Goal: Feedback & Contribution: Contribute content

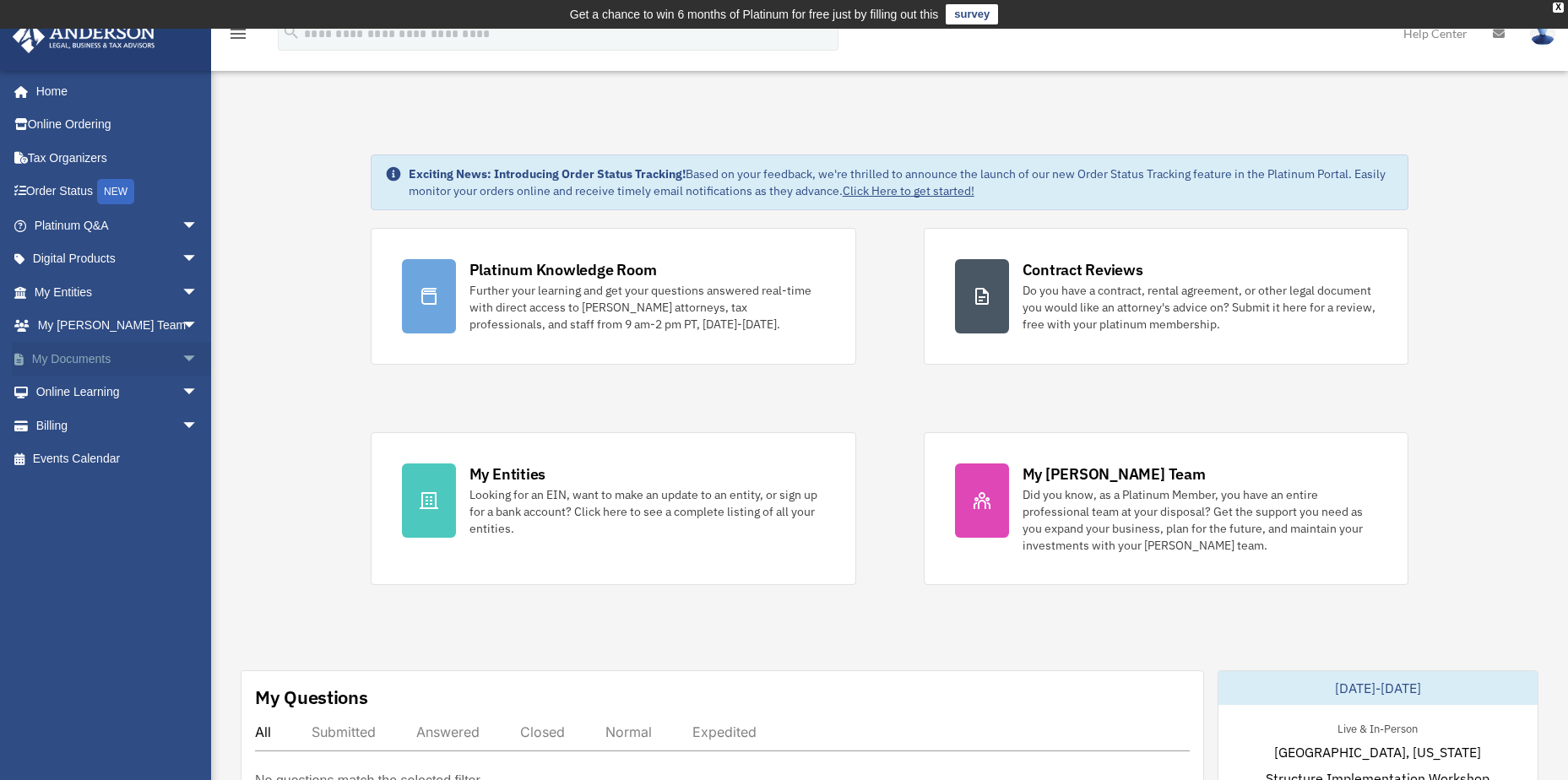
click at [120, 364] on link "My Documents arrow_drop_down" at bounding box center [118, 358] width 212 height 33
click at [181, 360] on span "arrow_drop_down" at bounding box center [198, 358] width 33 height 34
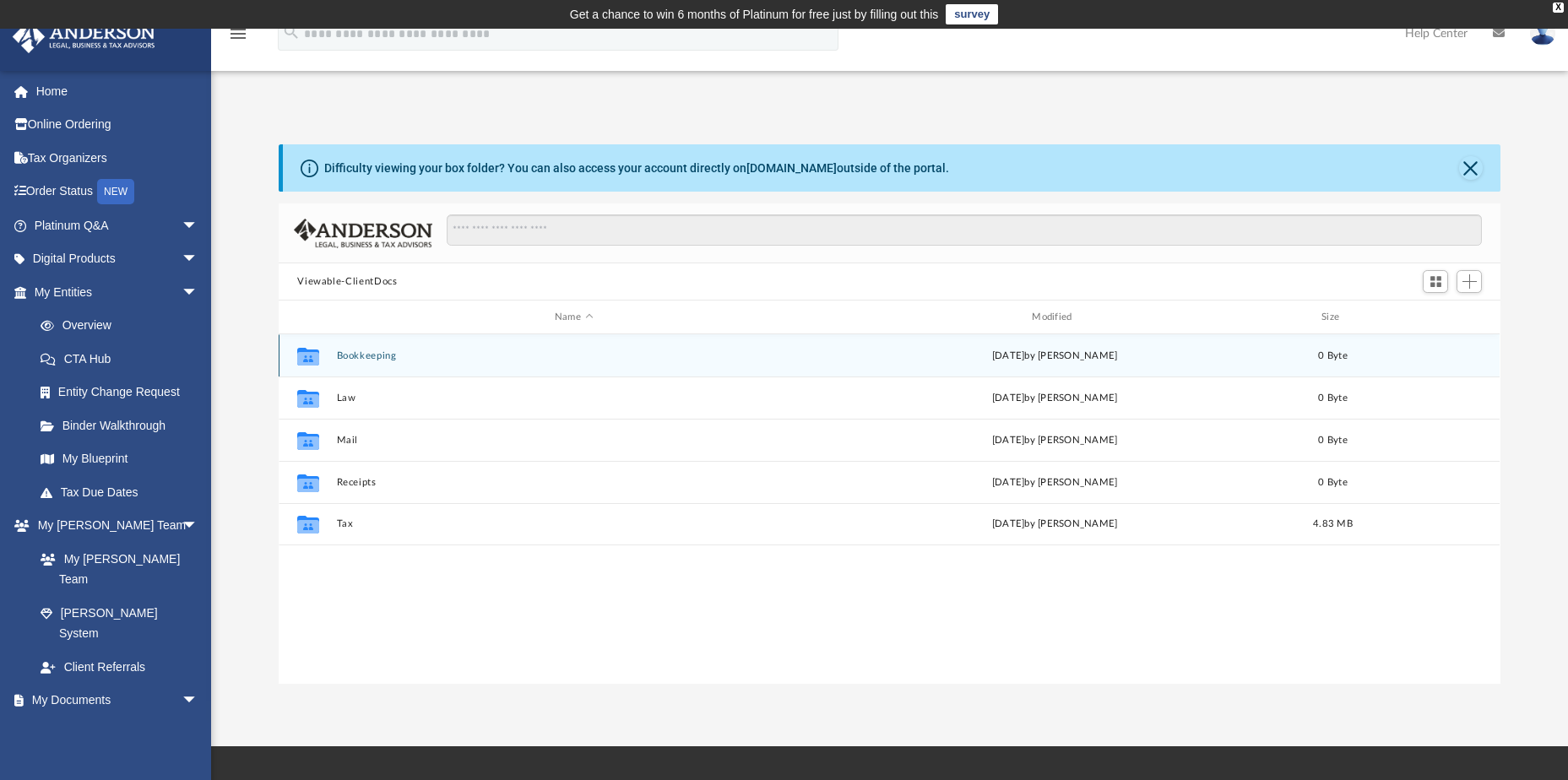
scroll to position [371, 1209]
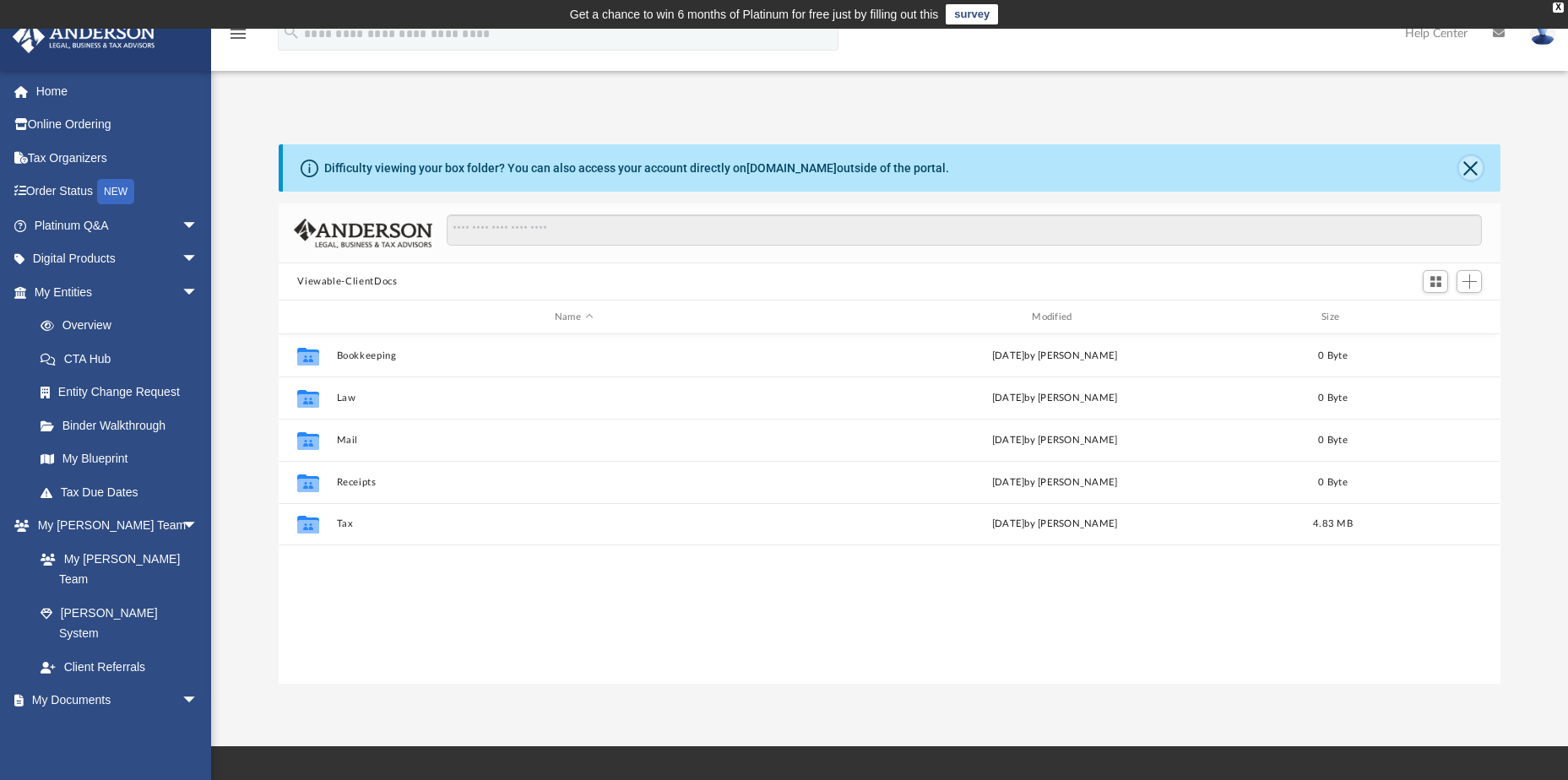
click at [1473, 163] on button "Close" at bounding box center [1470, 167] width 23 height 23
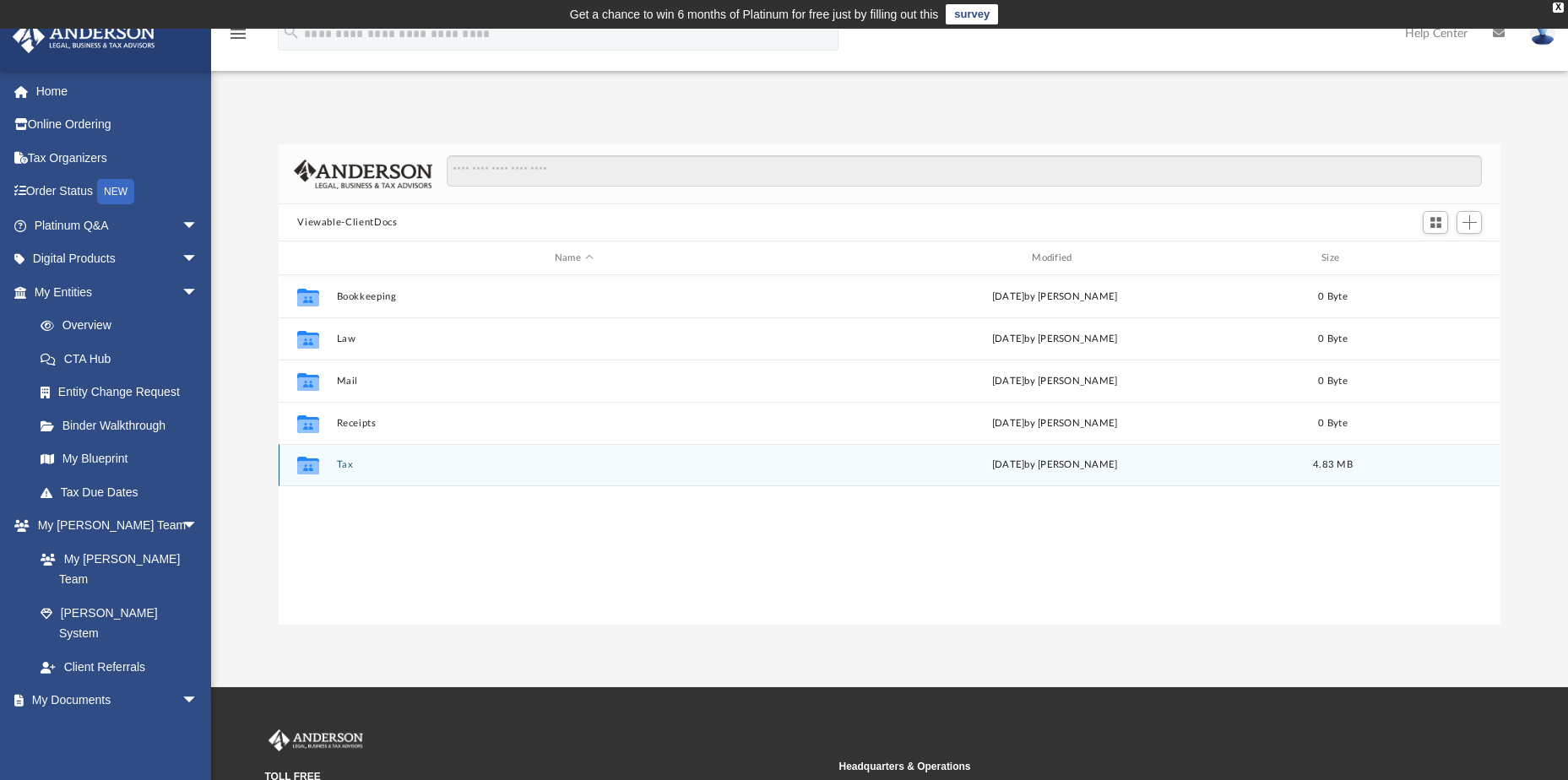
click at [438, 458] on div "Collaborated Folder Tax today by william mueller 4.83 MB" at bounding box center [889, 464] width 1221 height 42
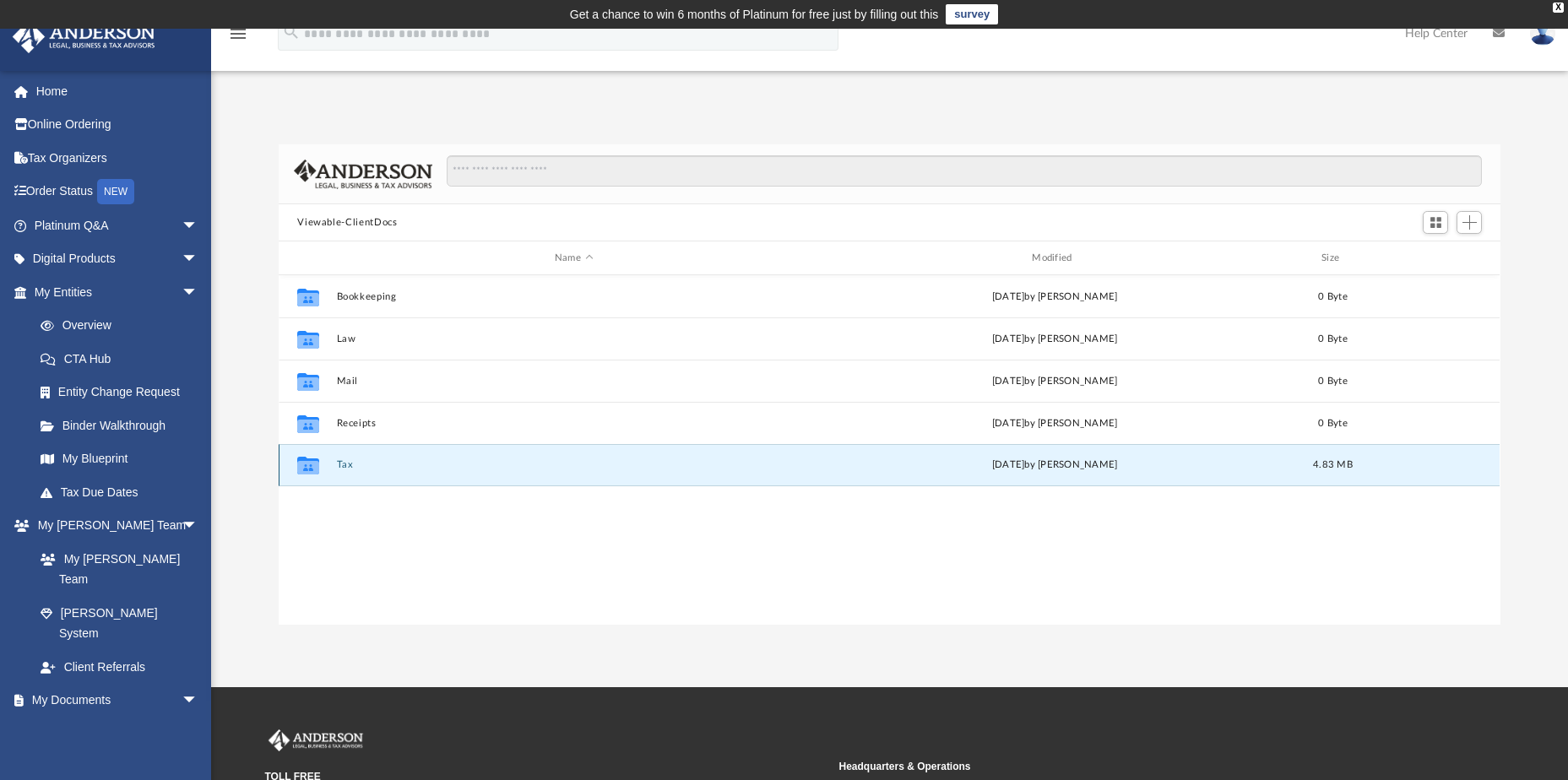
click at [340, 468] on button "Tax" at bounding box center [574, 464] width 474 height 11
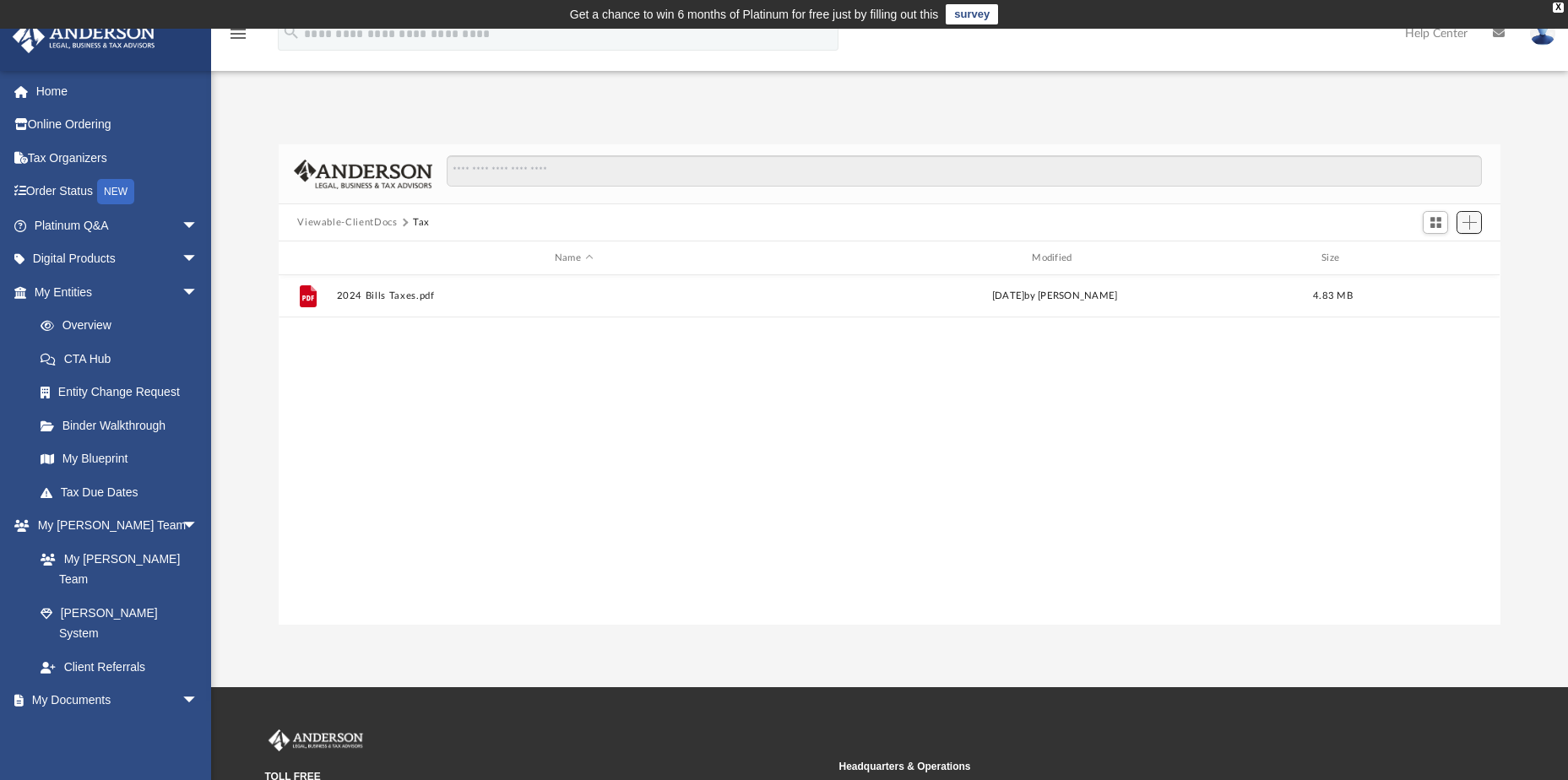
click at [1462, 224] on span "Add" at bounding box center [1469, 222] width 14 height 14
click at [1431, 255] on li "Upload" at bounding box center [1445, 255] width 54 height 18
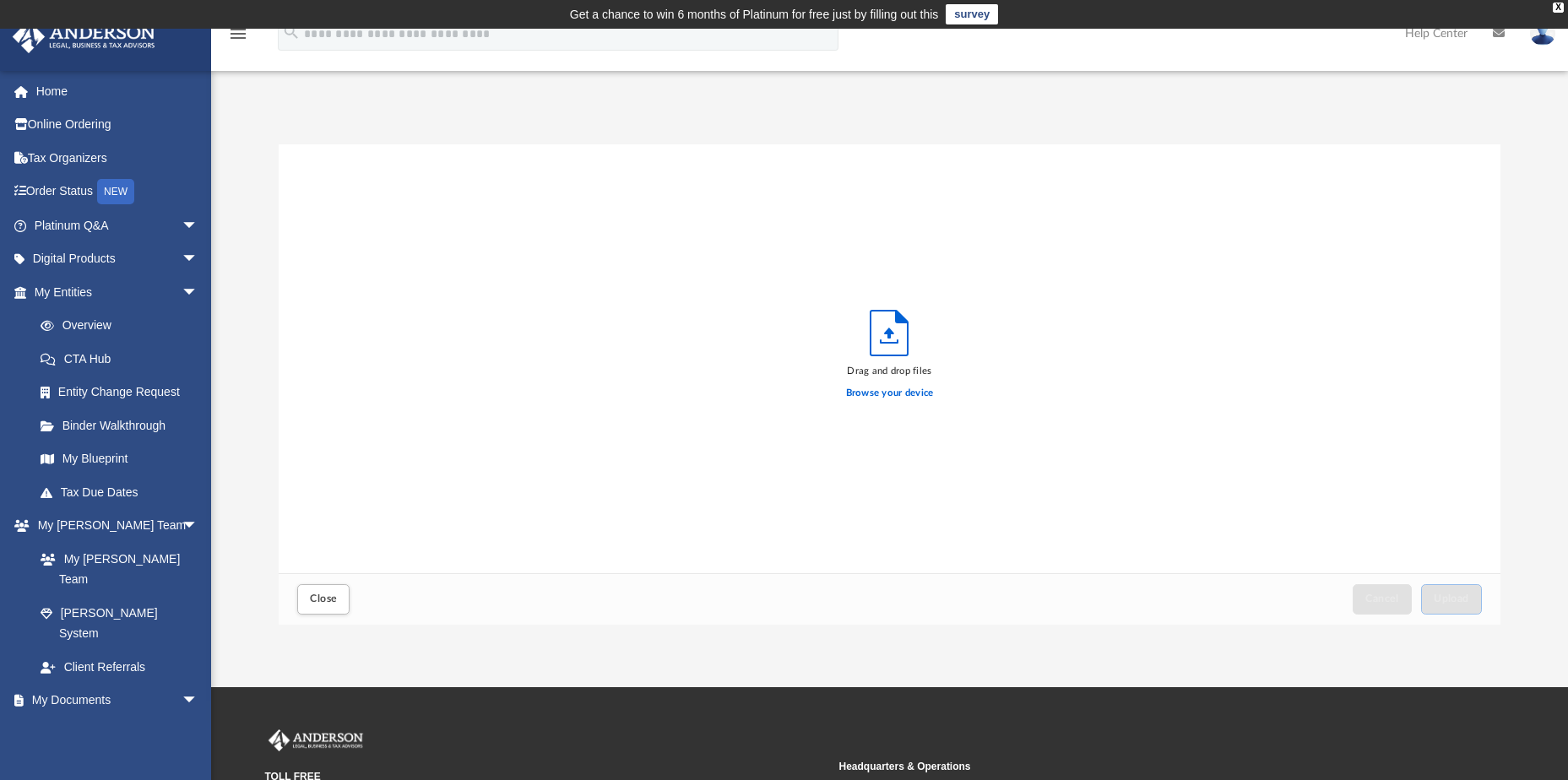
scroll to position [415, 1209]
click at [885, 392] on label "Browse your device" at bounding box center [890, 393] width 88 height 15
click at [0, 0] on input "Browse your device" at bounding box center [0, 0] width 0 height 0
click at [1445, 598] on span "Upload" at bounding box center [1451, 598] width 35 height 10
click at [319, 601] on span "Close" at bounding box center [323, 598] width 27 height 10
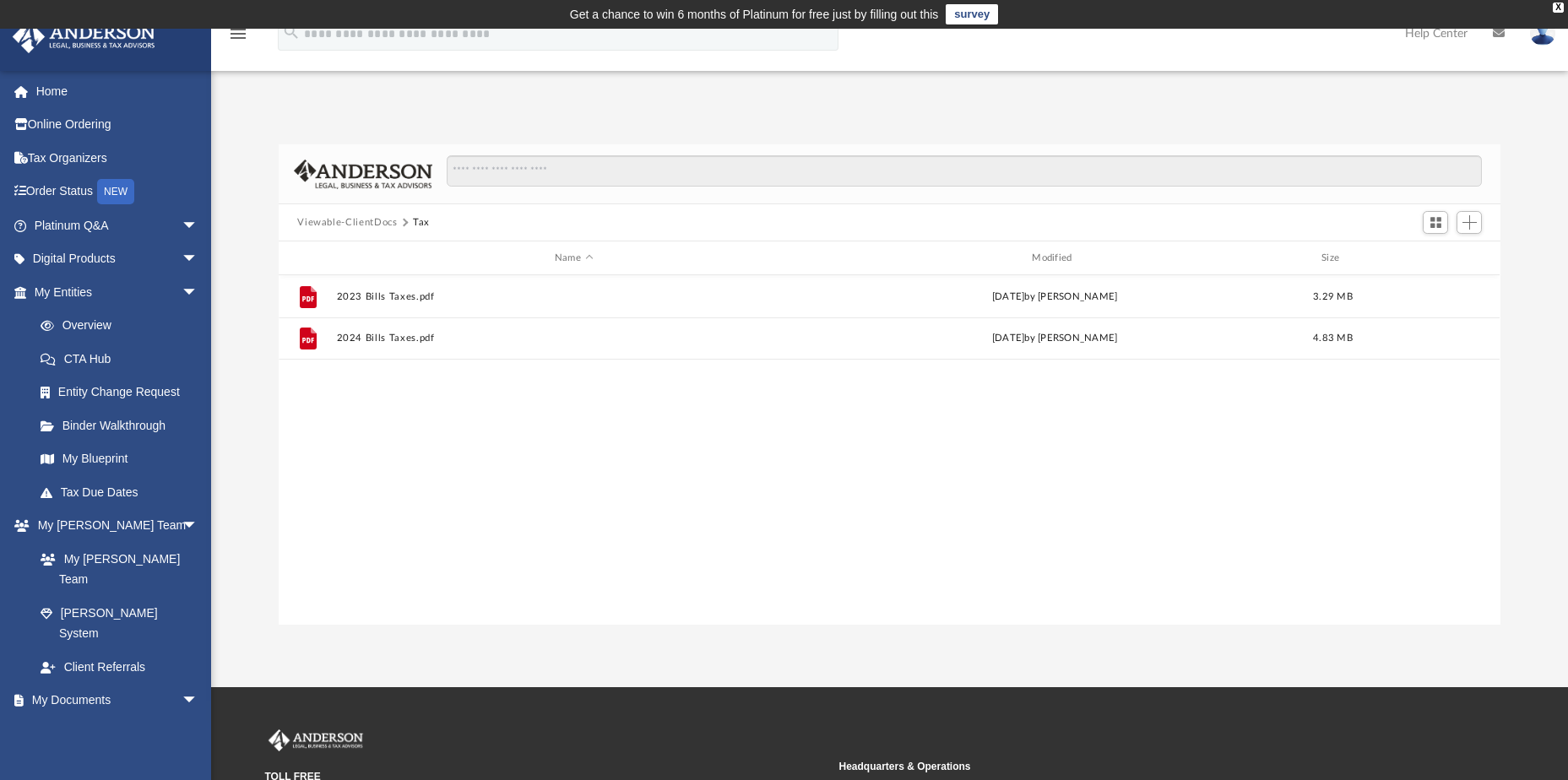
click at [1540, 36] on img at bounding box center [1542, 33] width 25 height 24
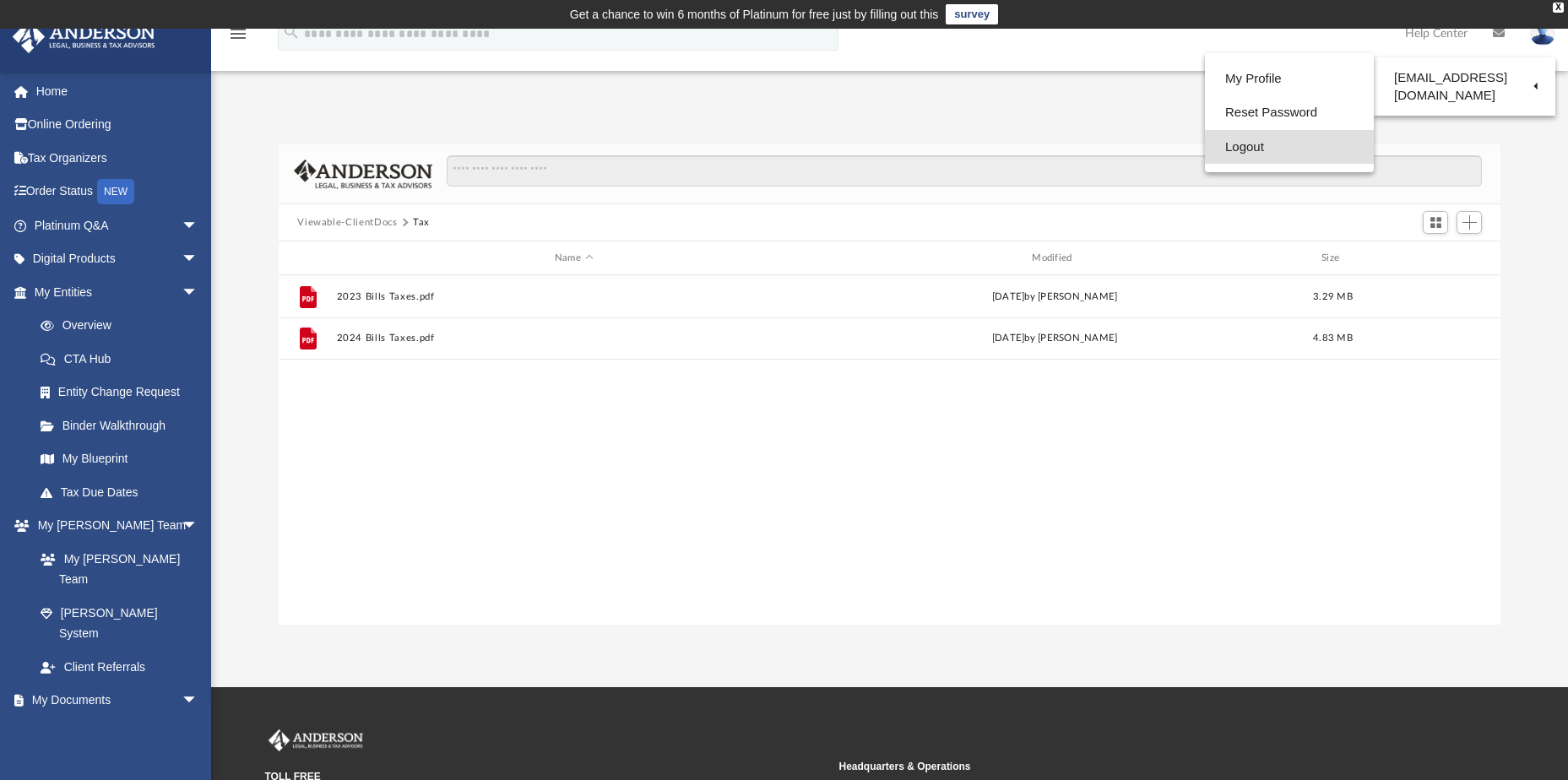
click at [1247, 144] on link "Logout" at bounding box center [1289, 147] width 169 height 34
